Goal: Information Seeking & Learning: Learn about a topic

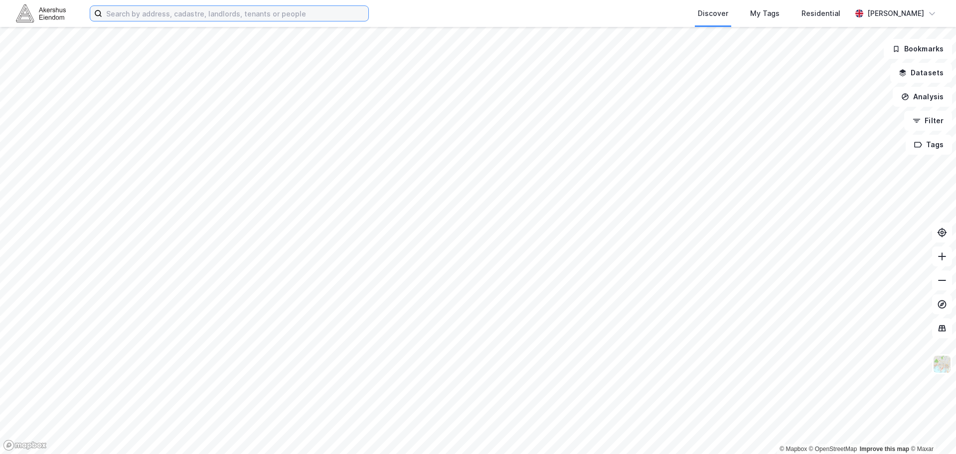
click at [205, 8] on input at bounding box center [235, 13] width 266 height 15
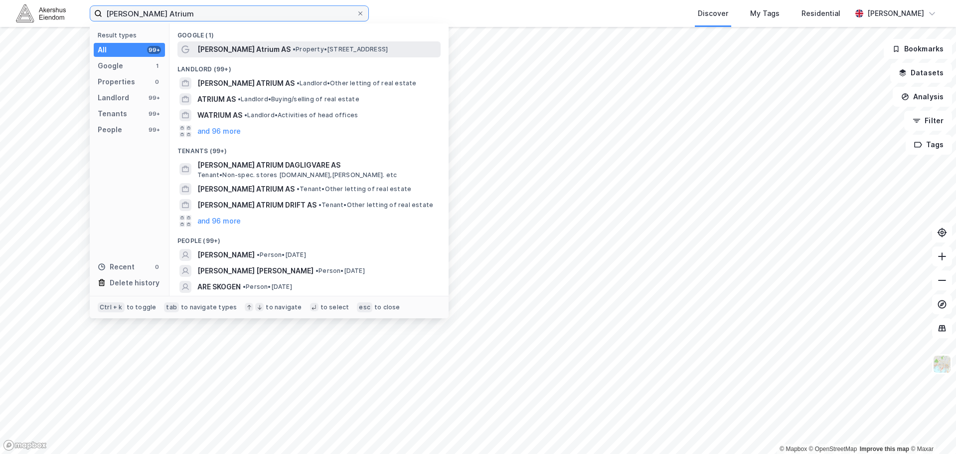
type input "[PERSON_NAME] Atrium"
click at [219, 52] on span "[PERSON_NAME] Atrium AS" at bounding box center [243, 49] width 93 height 12
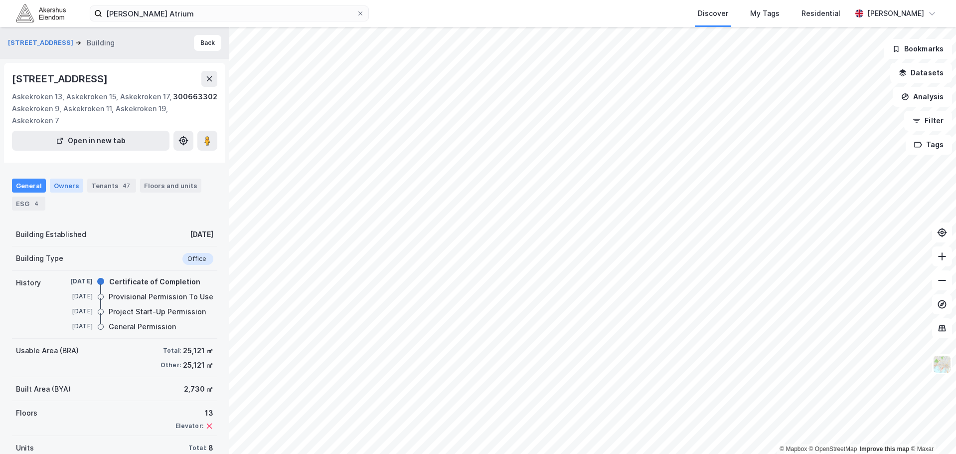
click at [54, 188] on div "Owners" at bounding box center [66, 185] width 33 height 14
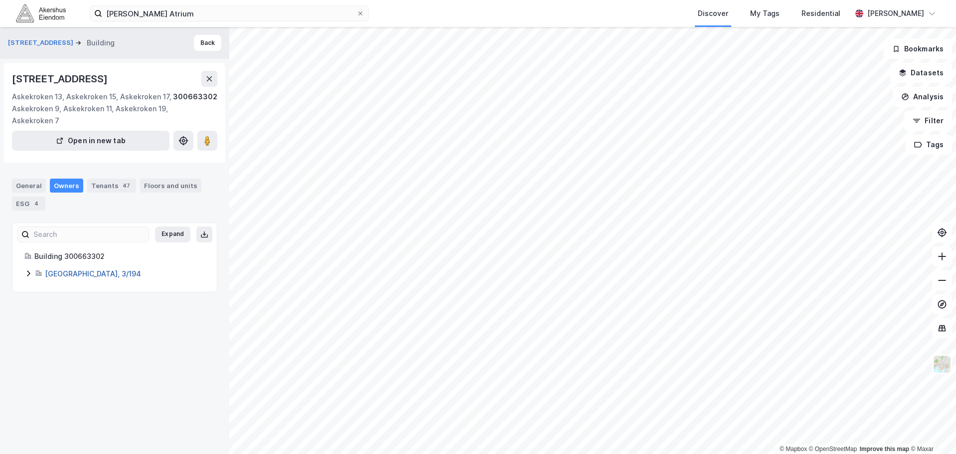
click at [55, 273] on link "[GEOGRAPHIC_DATA], 3/194" at bounding box center [93, 273] width 96 height 8
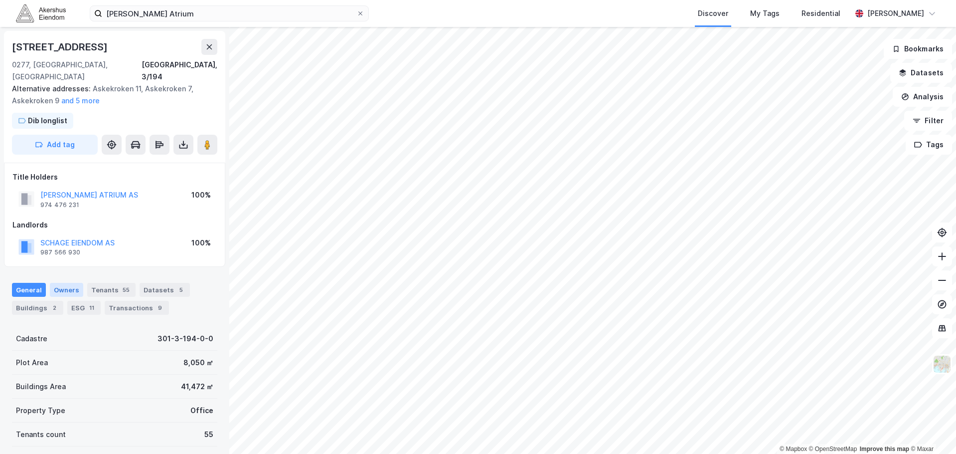
scroll to position [1, 0]
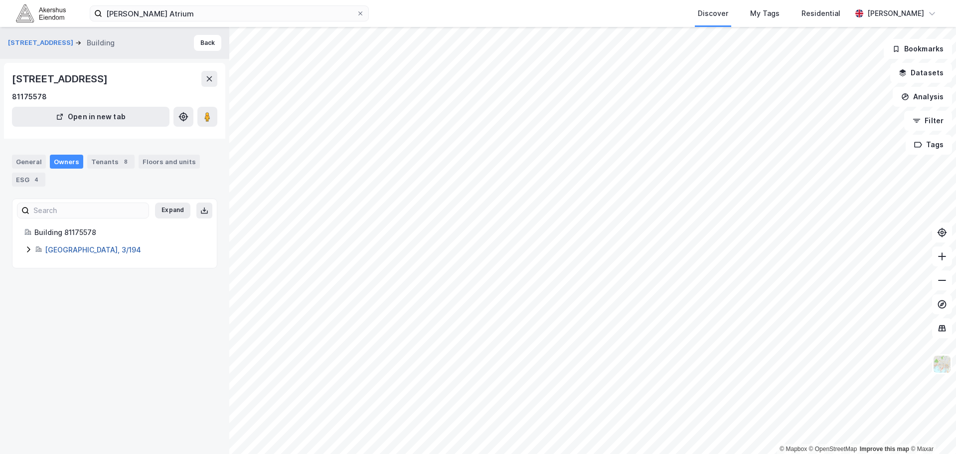
click at [56, 250] on link "[GEOGRAPHIC_DATA], 3/194" at bounding box center [93, 249] width 96 height 8
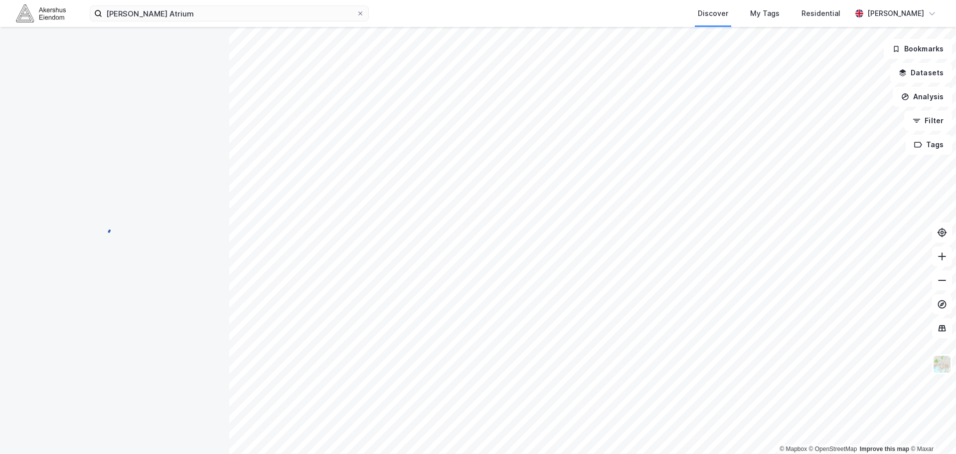
scroll to position [1, 0]
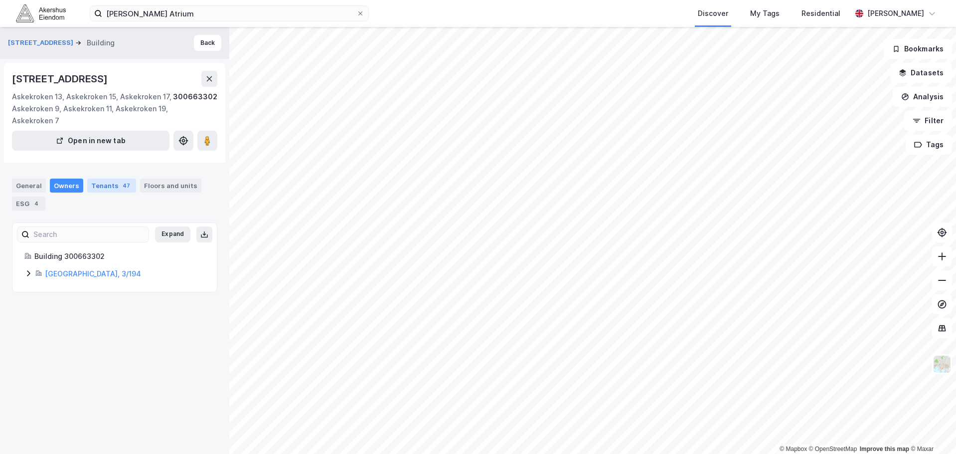
click at [121, 181] on div "47" at bounding box center [126, 185] width 11 height 10
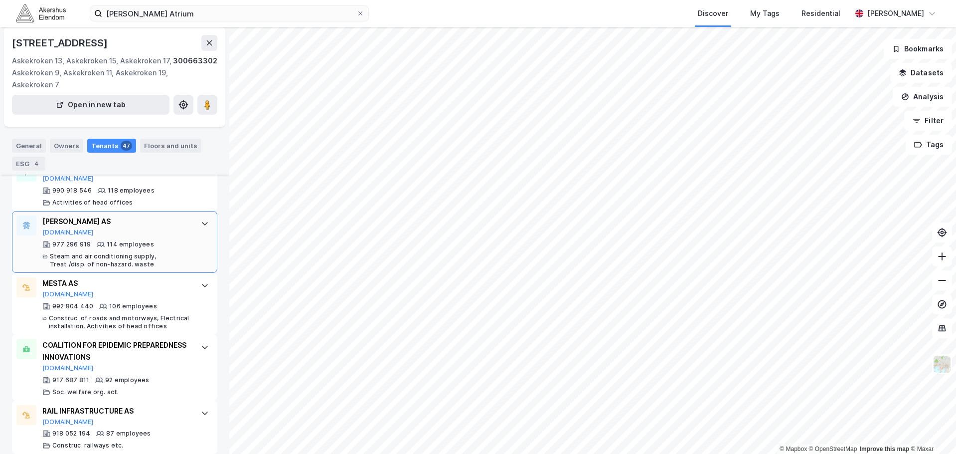
scroll to position [349, 0]
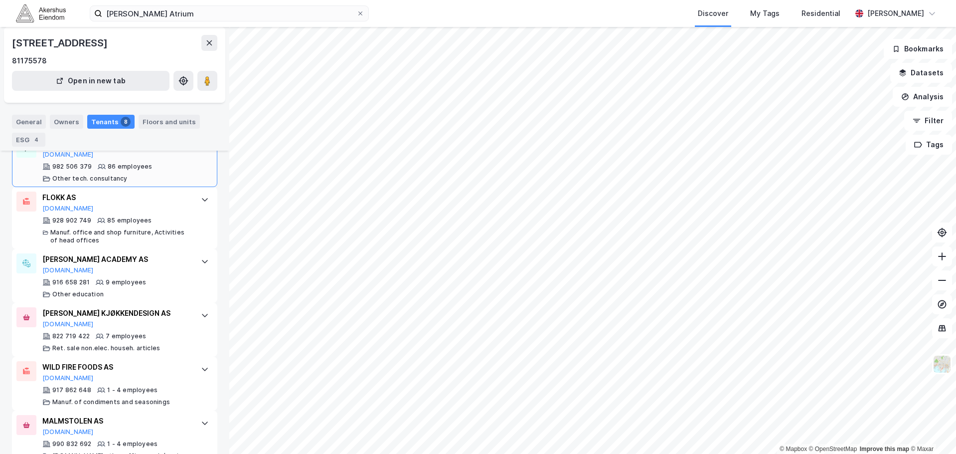
scroll to position [376, 0]
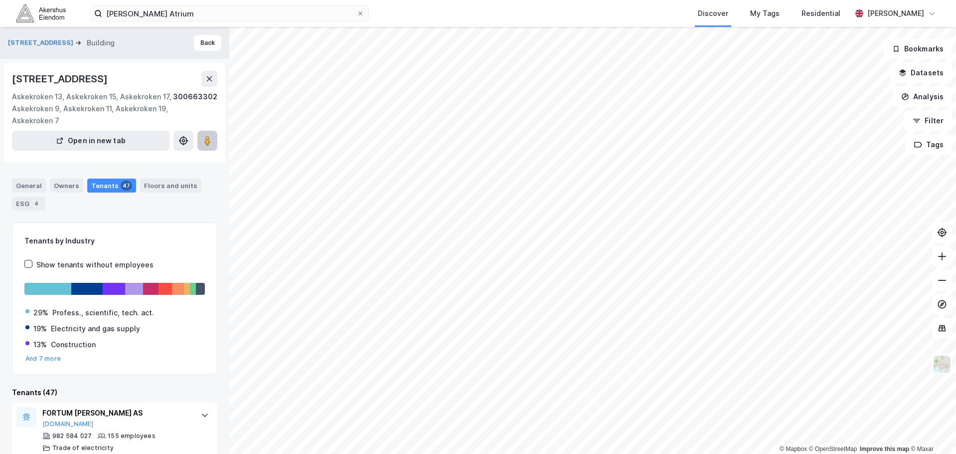
click at [208, 136] on image at bounding box center [207, 141] width 6 height 10
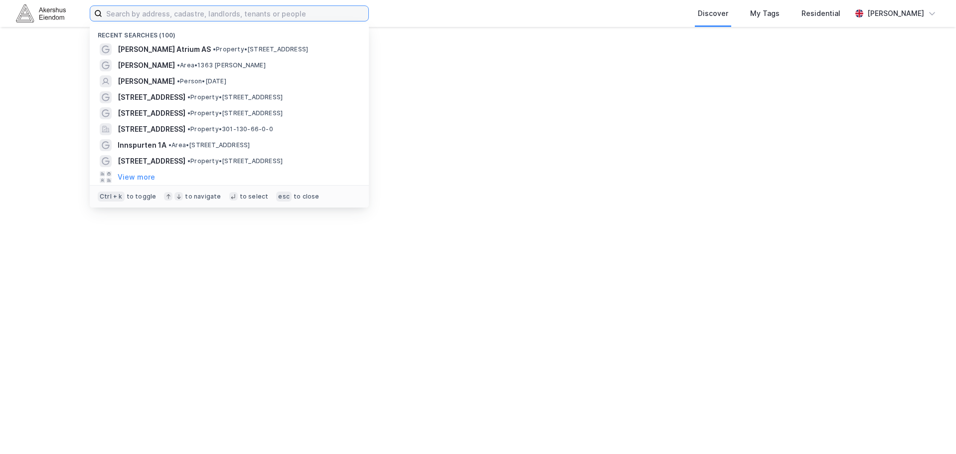
drag, startPoint x: 117, startPoint y: 6, endPoint x: 126, endPoint y: 19, distance: 15.5
click at [120, 12] on input at bounding box center [235, 13] width 266 height 15
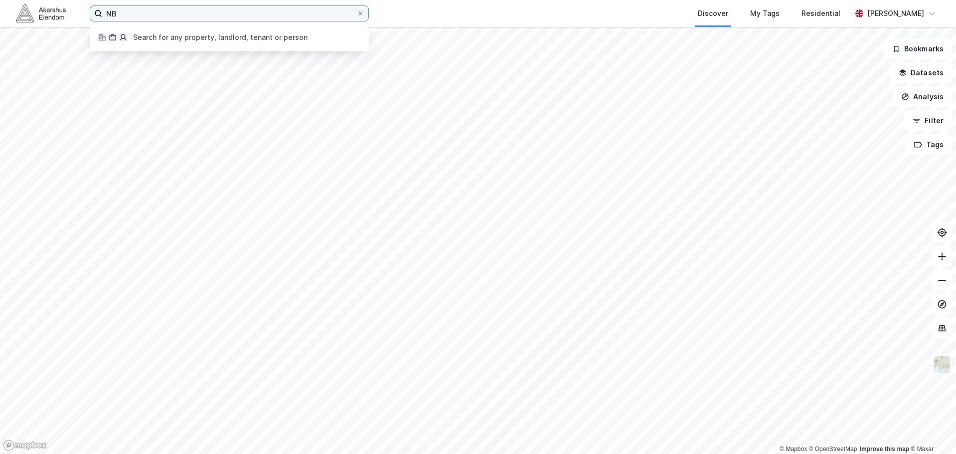
type input "N"
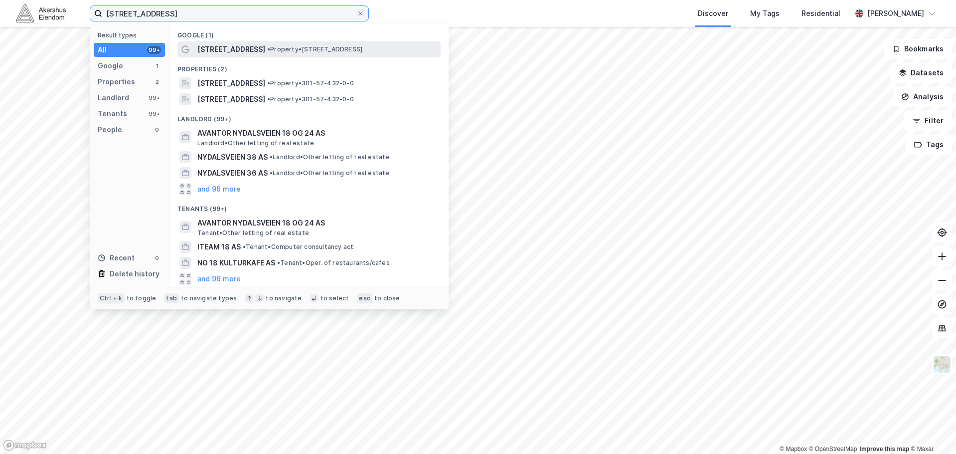
type input "[STREET_ADDRESS]"
click at [245, 44] on span "[STREET_ADDRESS]" at bounding box center [231, 49] width 68 height 12
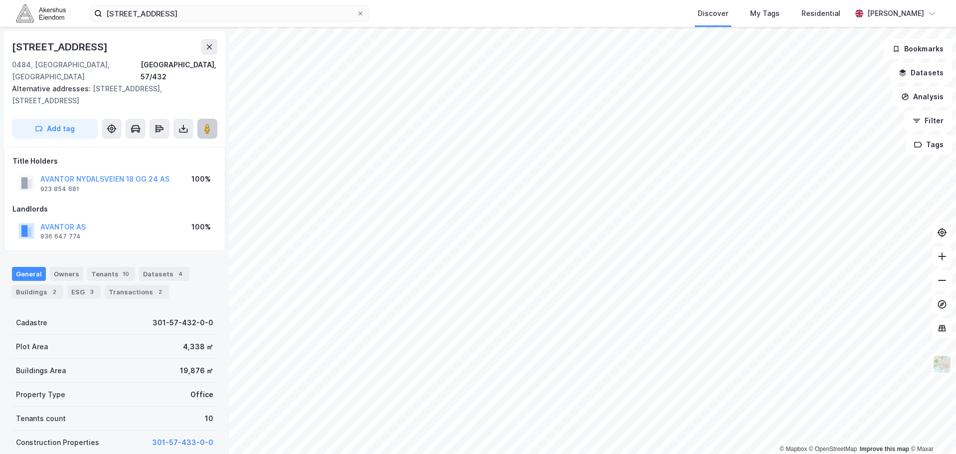
click at [209, 124] on image at bounding box center [207, 129] width 6 height 10
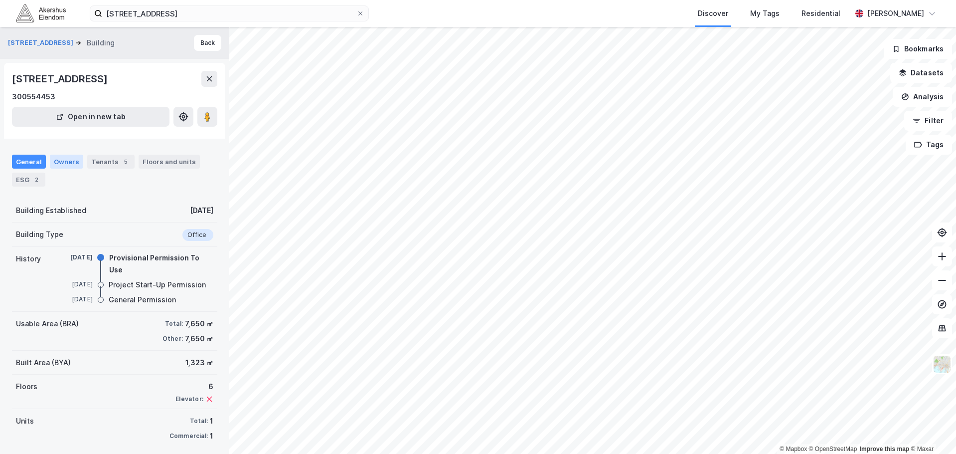
click at [66, 164] on div "Owners" at bounding box center [66, 162] width 33 height 14
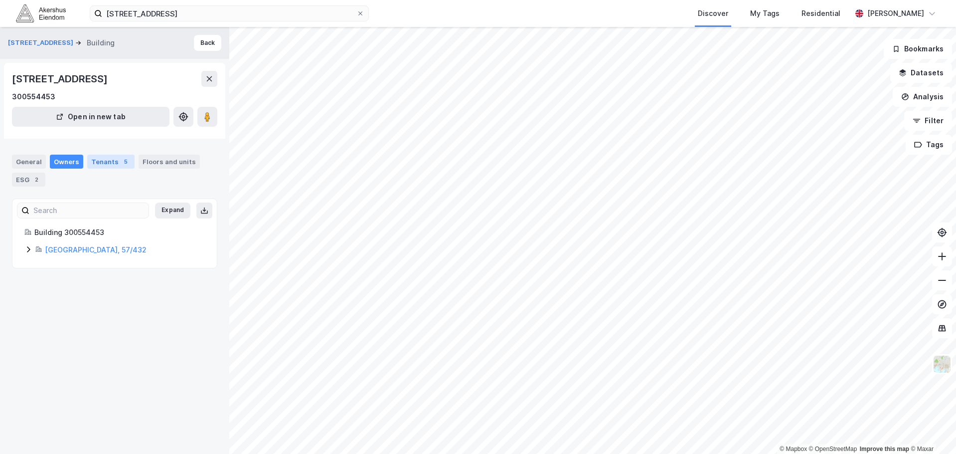
click at [121, 160] on div "5" at bounding box center [126, 162] width 10 height 10
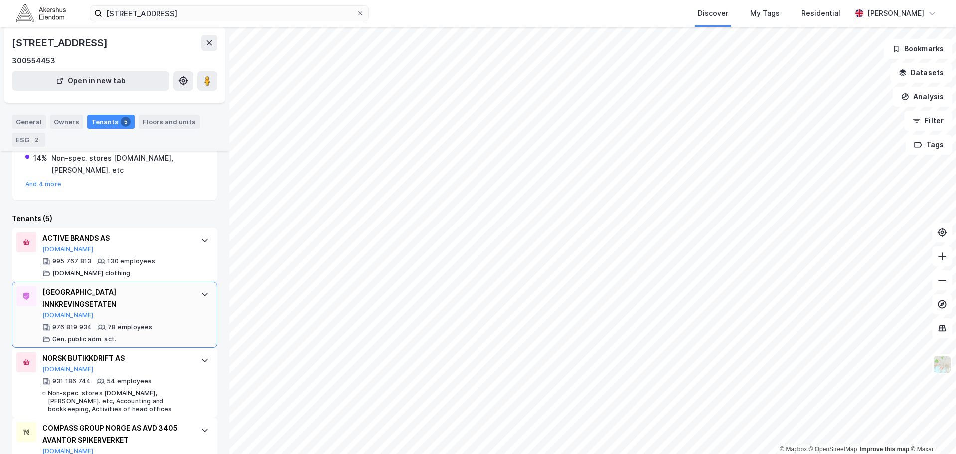
scroll to position [176, 0]
